Goal: Obtain resource: Obtain resource

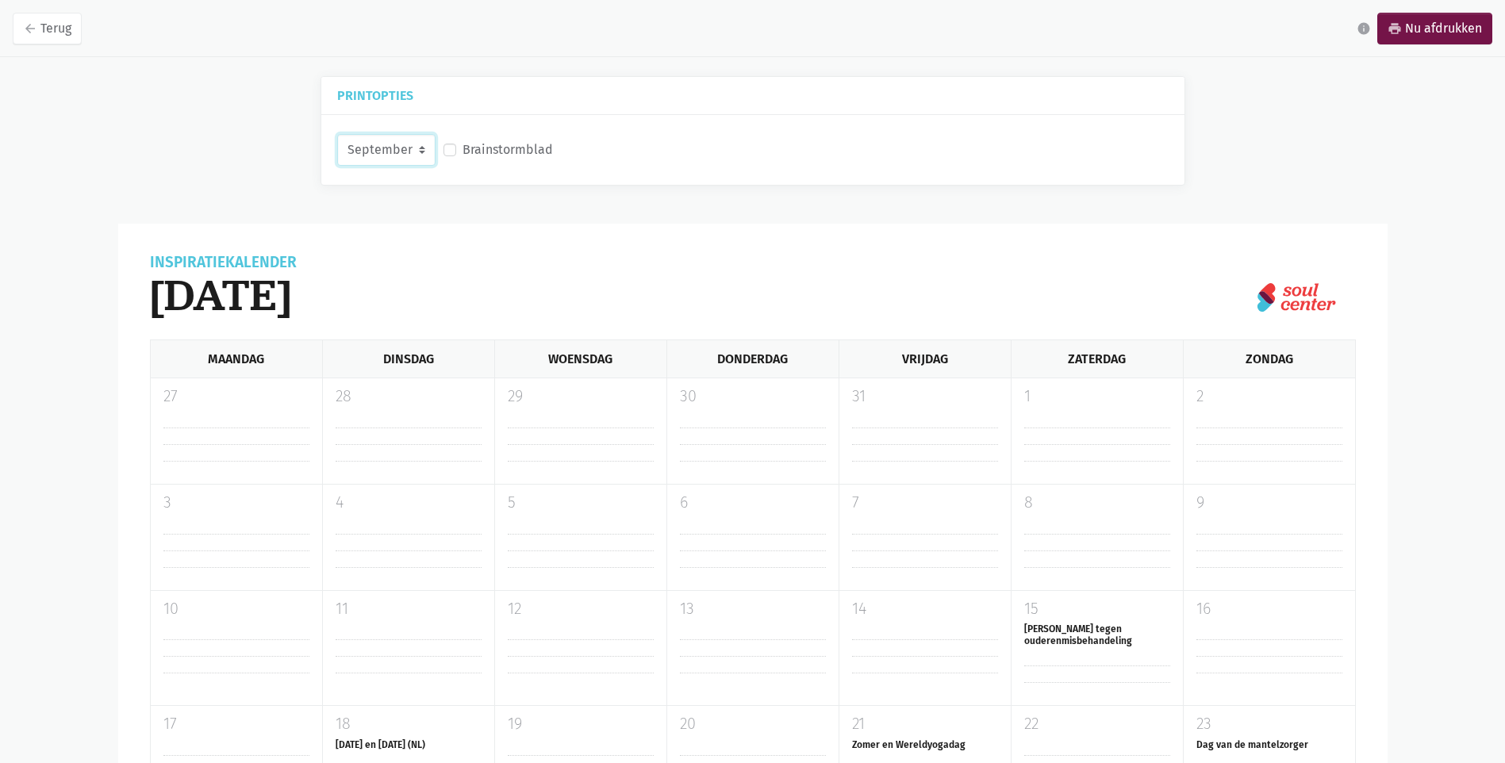
click at [421, 151] on select "September Oktober November December" at bounding box center [386, 150] width 98 height 32
drag, startPoint x: 529, startPoint y: 269, endPoint x: 482, endPoint y: 252, distance: 49.7
click at [524, 267] on div "Inspiratiekalender [DATE]" at bounding box center [743, 297] width 1186 height 84
click at [22, 37] on link "arrow_back Terug" at bounding box center [47, 29] width 69 height 32
click at [420, 143] on select "September Oktober November December" at bounding box center [386, 150] width 98 height 32
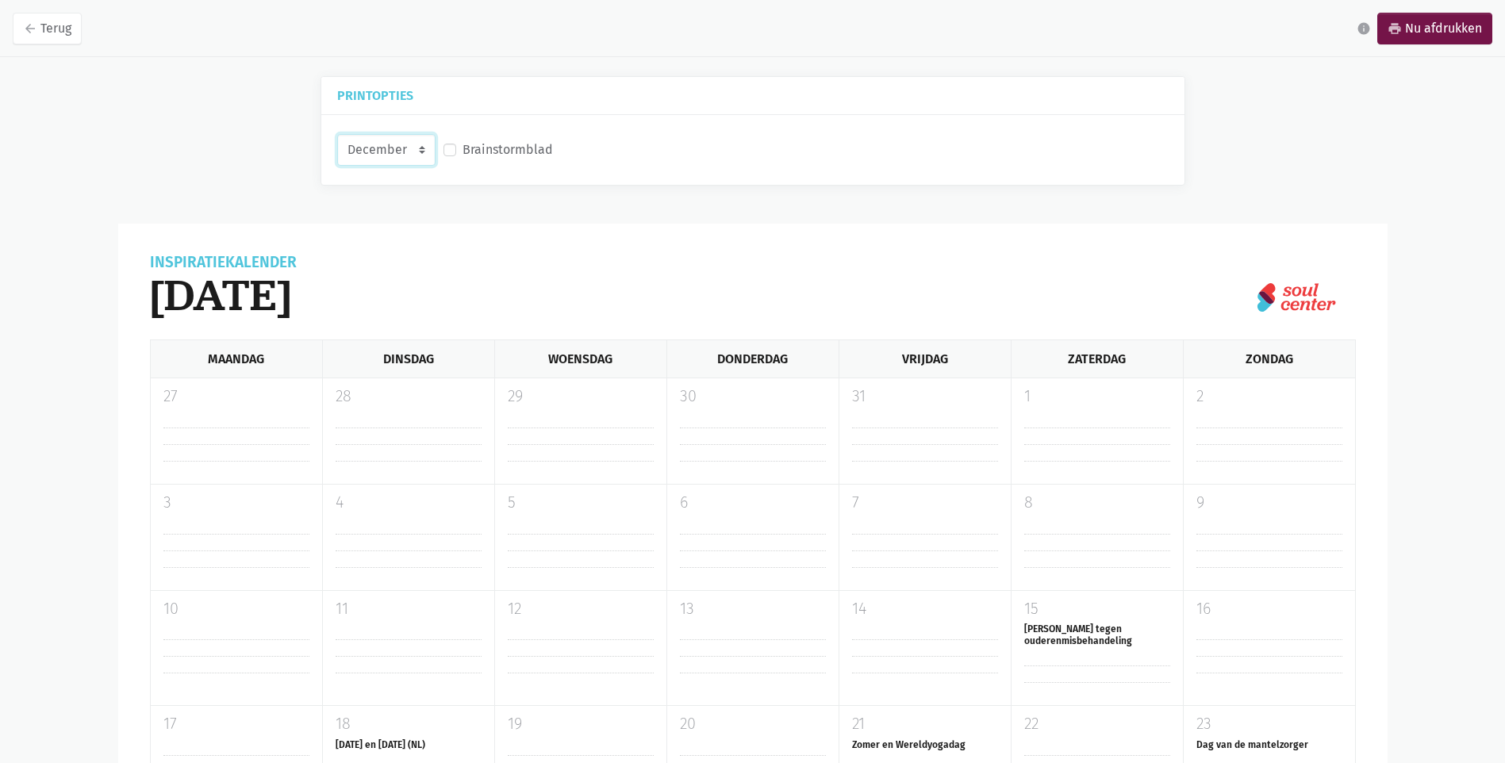
click at [337, 134] on select "September Oktober November December" at bounding box center [386, 150] width 98 height 32
click at [423, 146] on select "September Oktober November December" at bounding box center [386, 150] width 98 height 32
click at [337, 134] on select "September Oktober November December" at bounding box center [386, 150] width 98 height 32
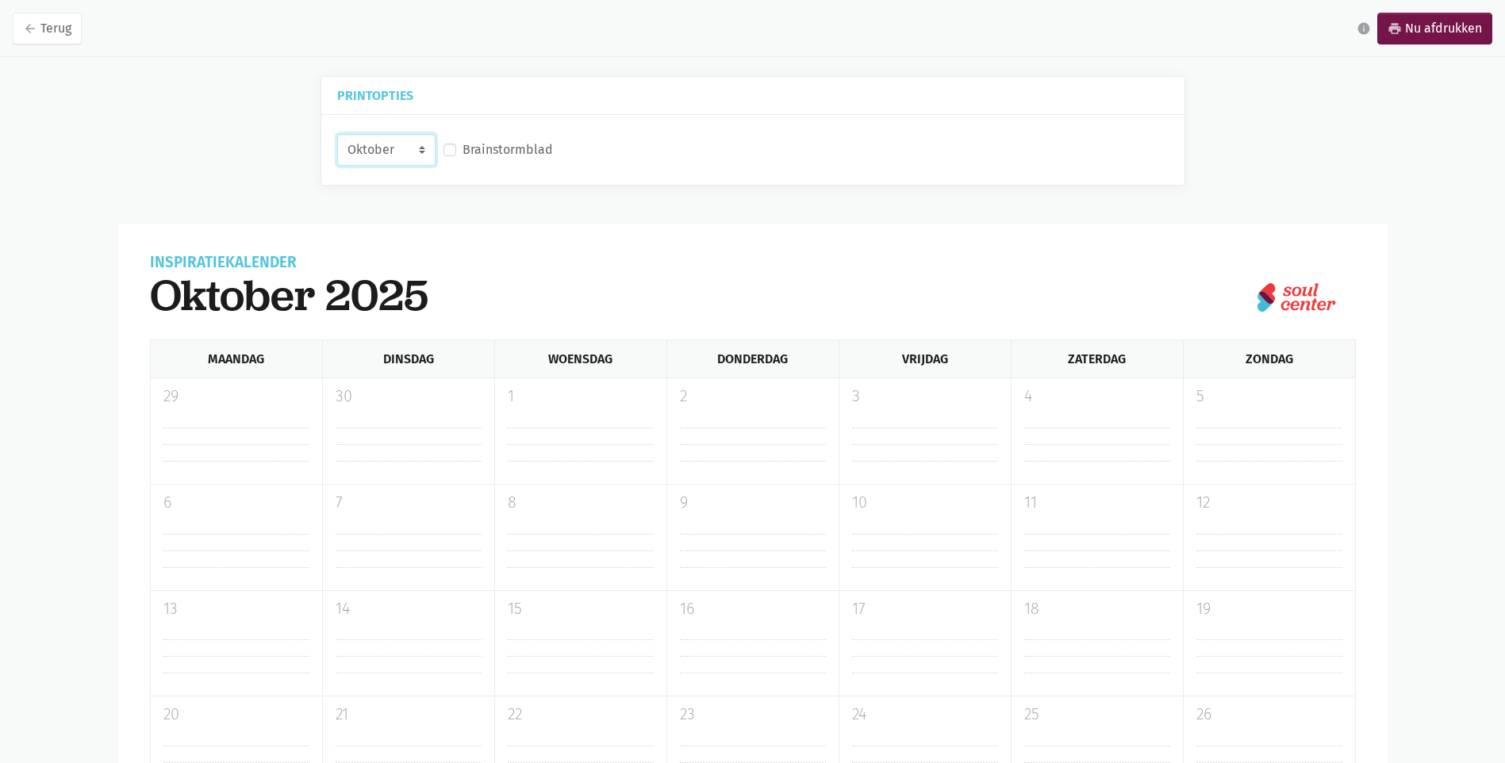
click at [420, 155] on select "September Oktober November December" at bounding box center [386, 150] width 98 height 32
select select "9-2025"
click at [337, 134] on select "September Oktober November December" at bounding box center [386, 150] width 98 height 32
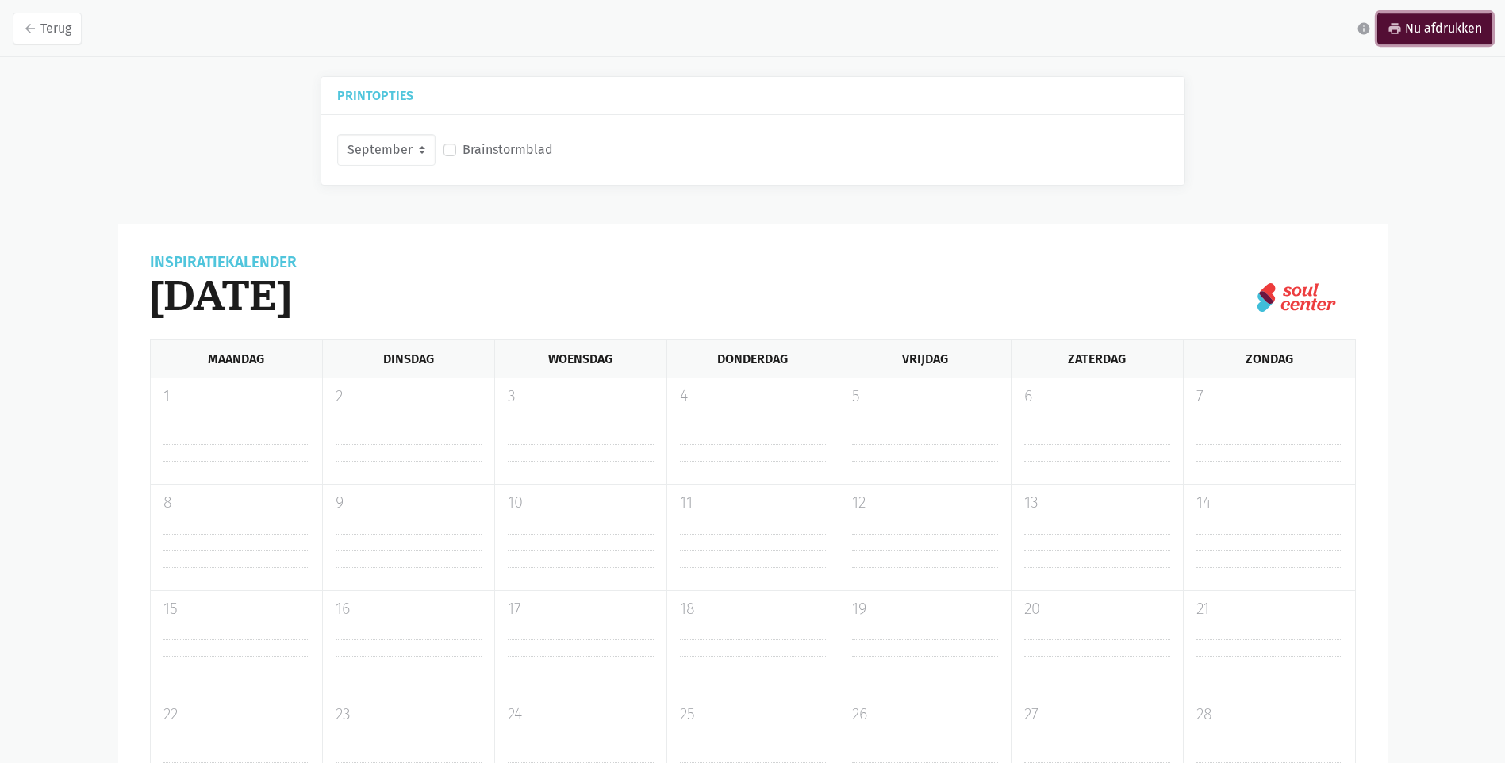
click at [1412, 17] on link "print Nu afdrukken" at bounding box center [1434, 29] width 115 height 32
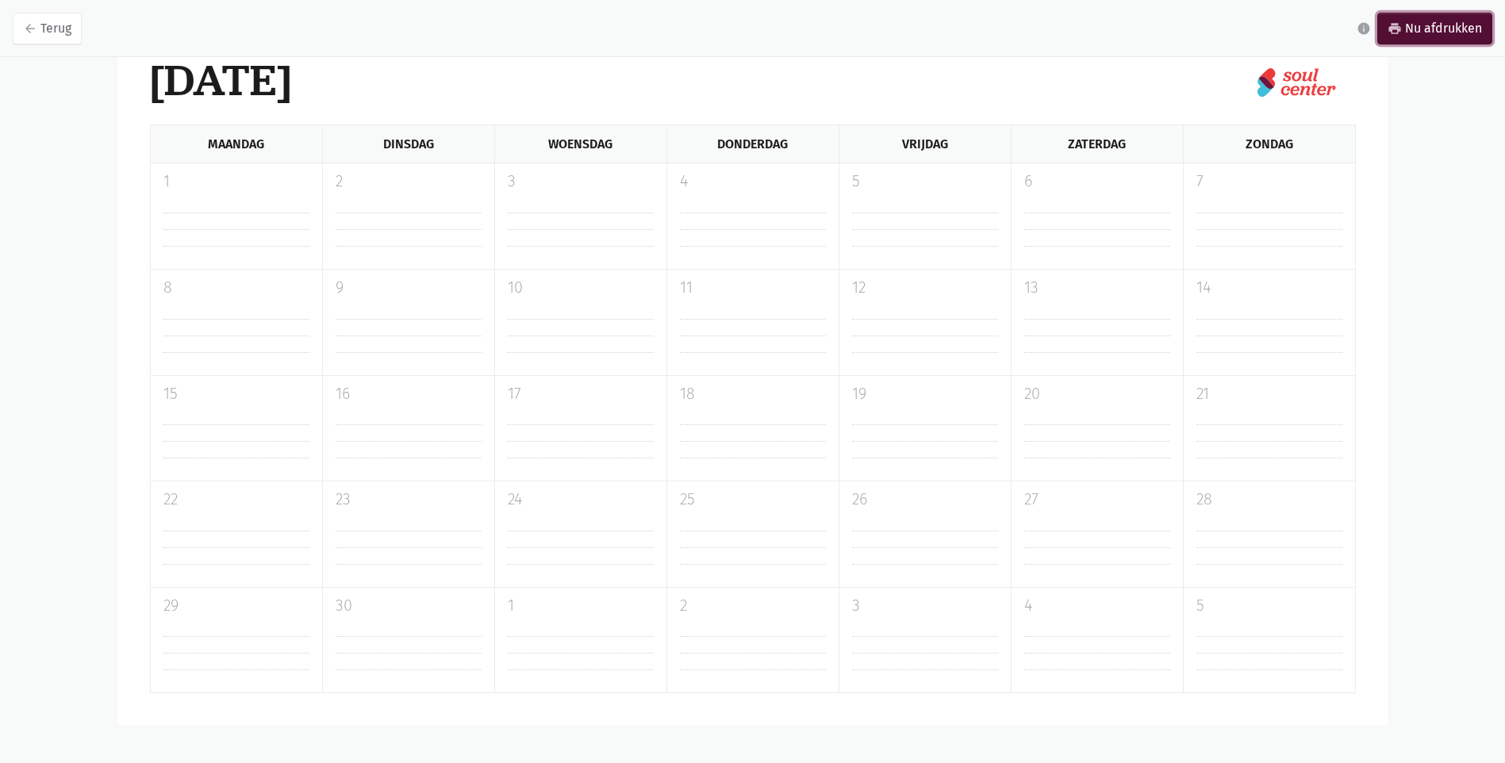
click at [1435, 40] on link "print Nu afdrukken" at bounding box center [1434, 29] width 115 height 32
